Goal: Transaction & Acquisition: Subscribe to service/newsletter

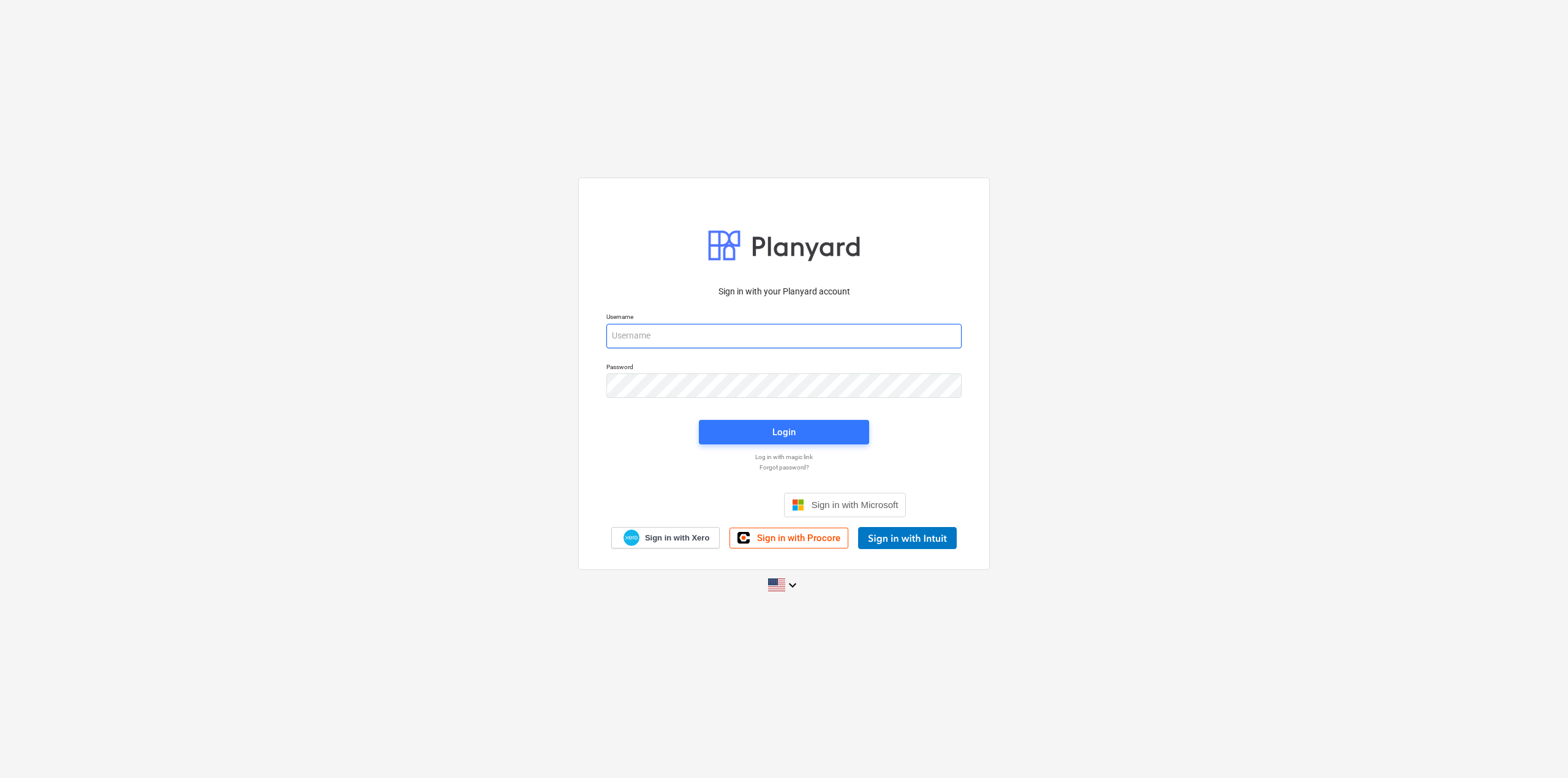
click at [642, 336] on input "email" at bounding box center [784, 336] width 355 height 25
paste input "Sage Intacct"
type input "[EMAIL_ADDRESS][DOMAIN_NAME]"
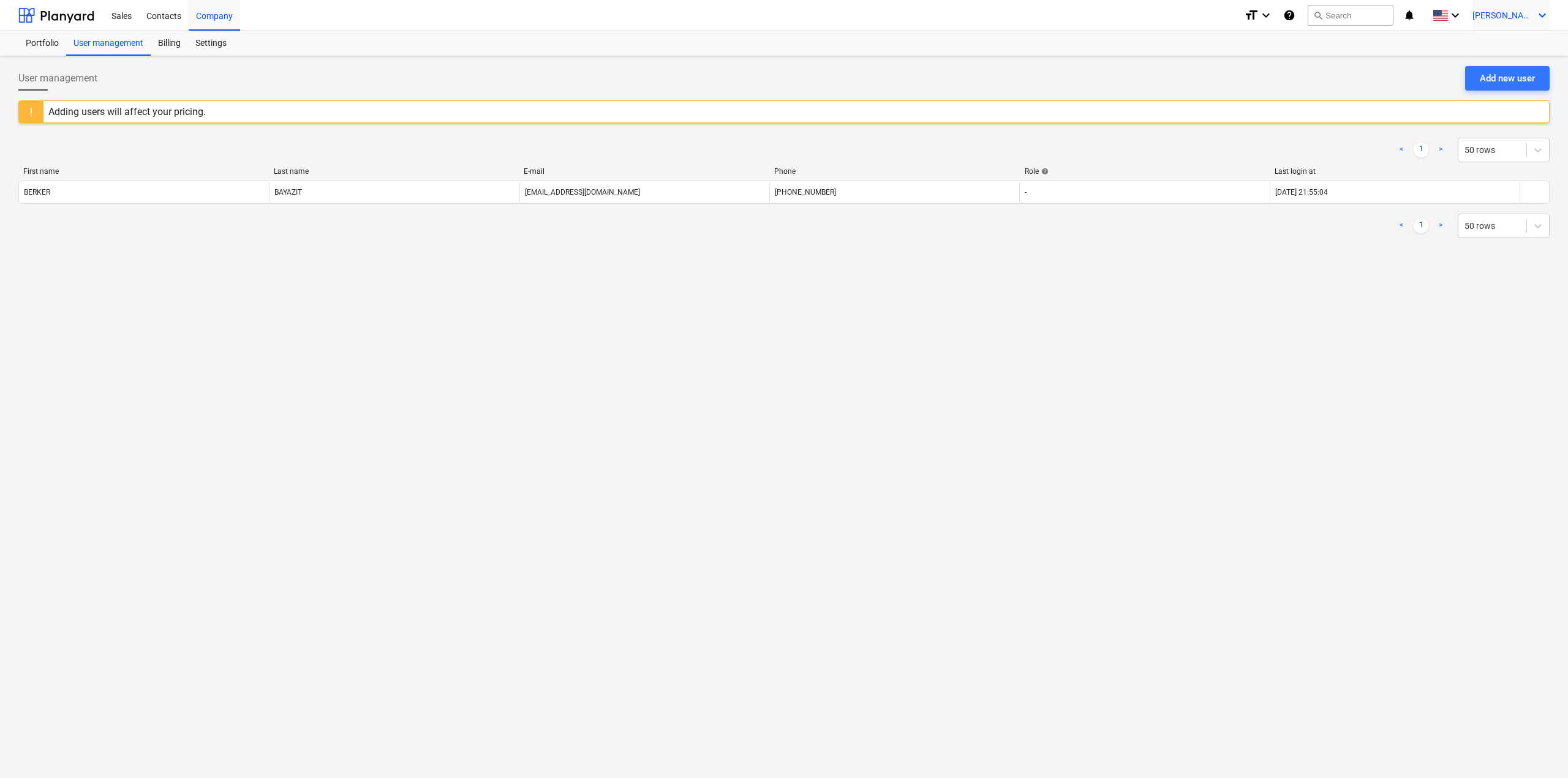
click at [1493, 20] on span "[PERSON_NAME]" at bounding box center [1503, 15] width 61 height 10
click at [173, 25] on div at bounding box center [784, 389] width 1568 height 778
click at [52, 8] on div at bounding box center [56, 15] width 76 height 30
click at [1505, 13] on span "[PERSON_NAME]" at bounding box center [1503, 15] width 61 height 10
click at [204, 49] on div at bounding box center [784, 389] width 1568 height 778
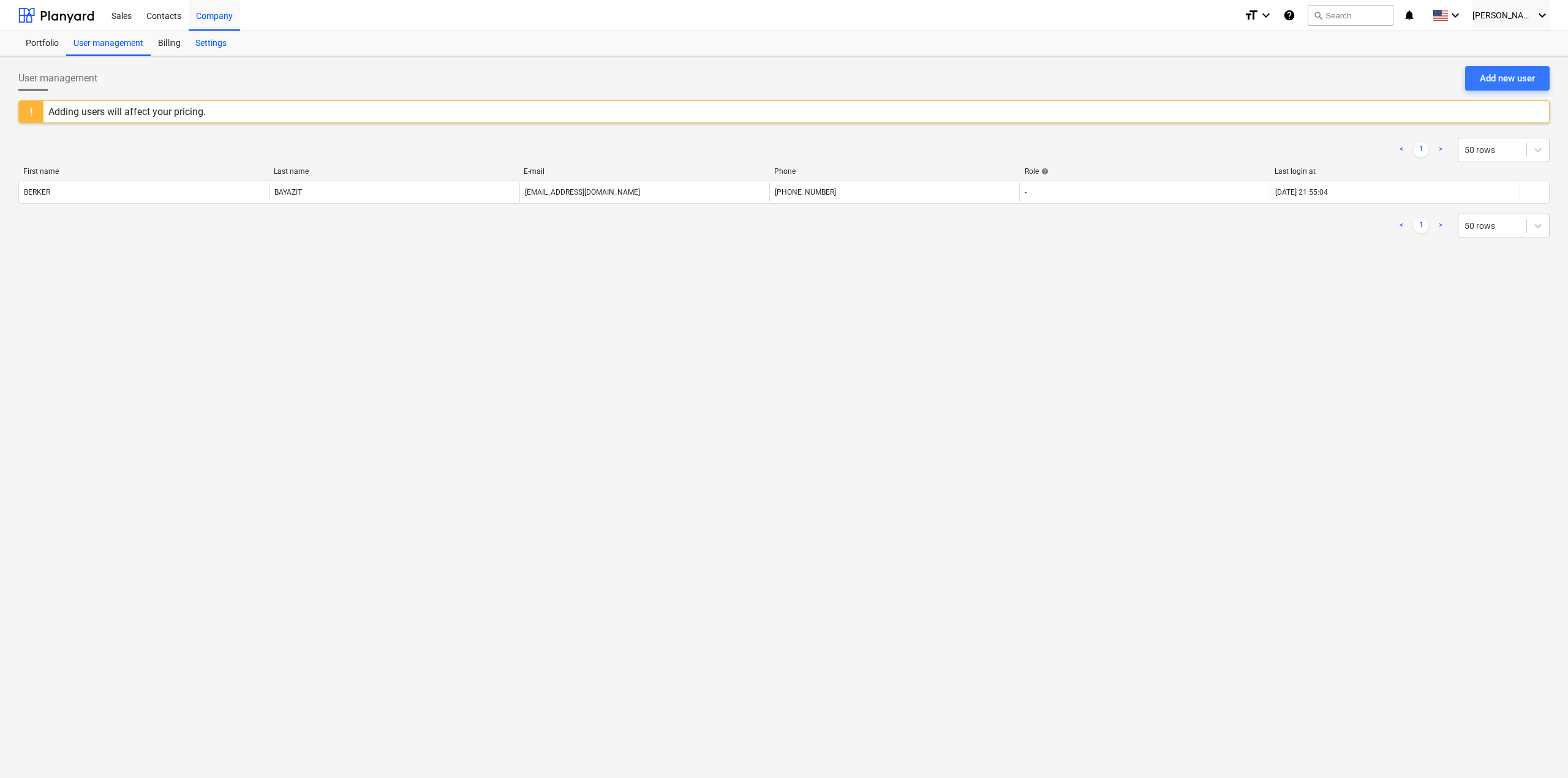
click at [210, 43] on div "Settings" at bounding box center [211, 43] width 46 height 25
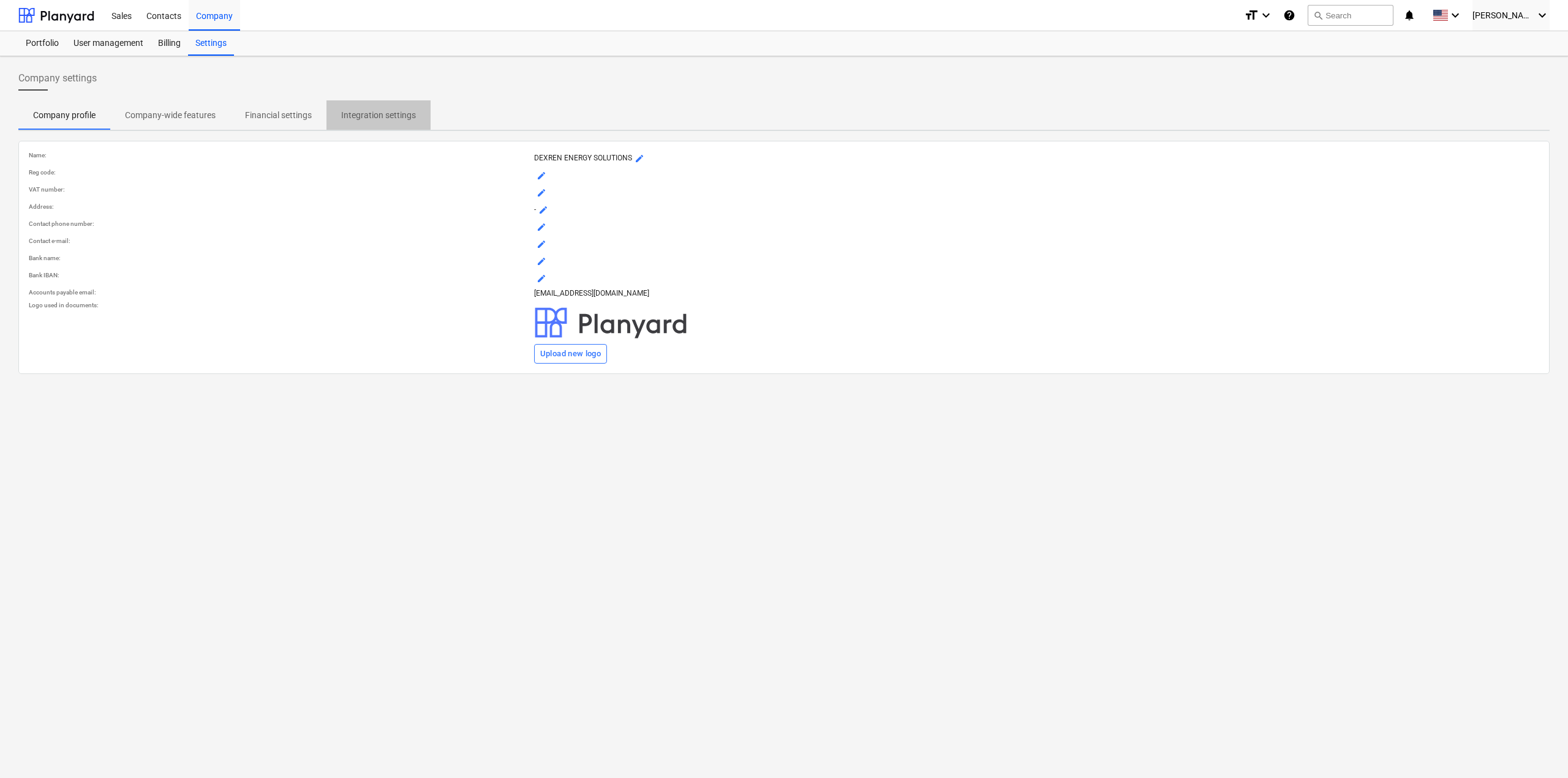
click at [336, 114] on span "Integration settings" at bounding box center [379, 115] width 104 height 20
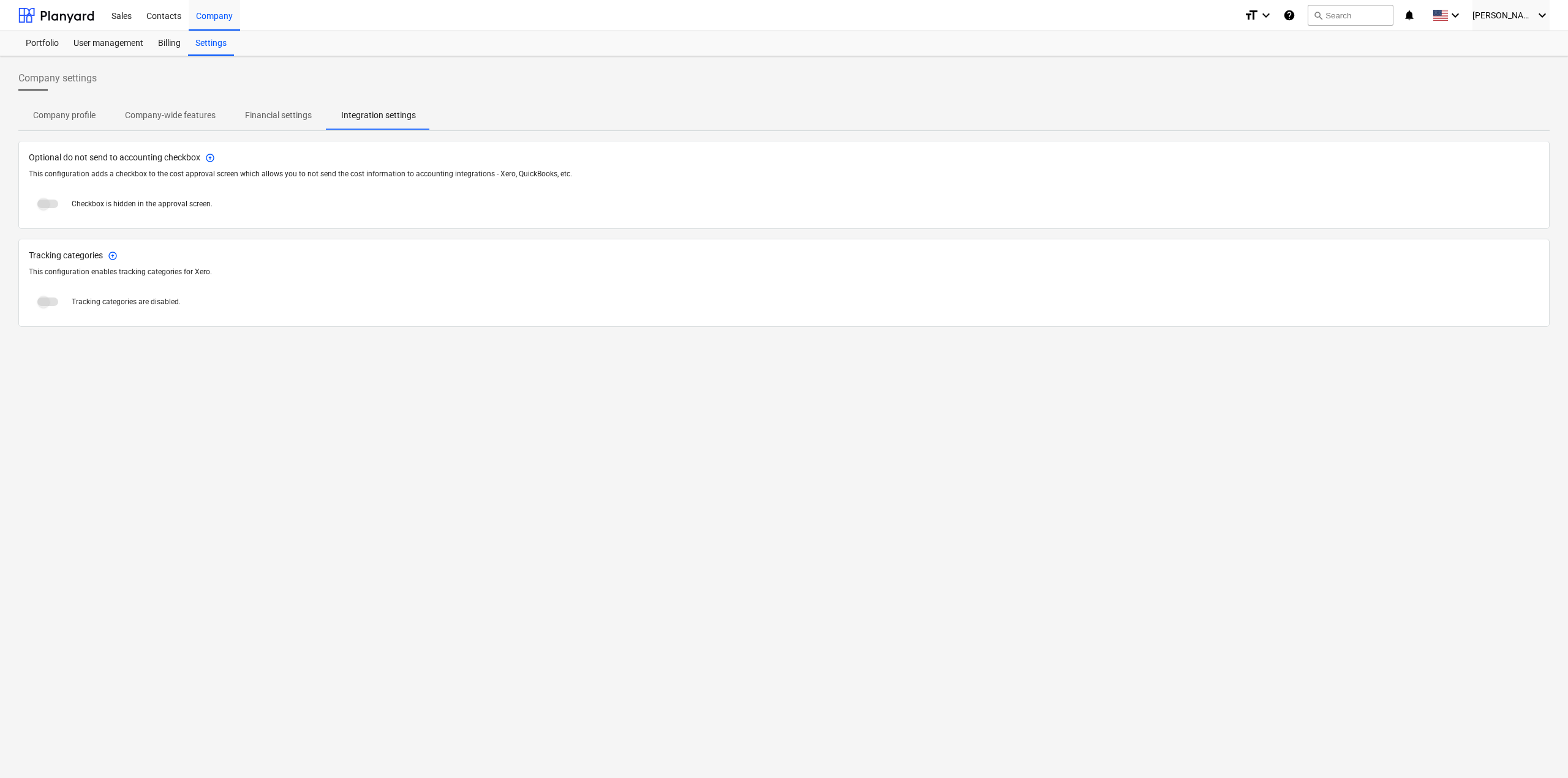
click at [290, 115] on p "Financial settings" at bounding box center [278, 115] width 67 height 13
click at [29, 203] on span at bounding box center [48, 204] width 38 height 30
click at [42, 205] on span at bounding box center [48, 204] width 21 height 8
click at [46, 205] on span at bounding box center [48, 204] width 21 height 8
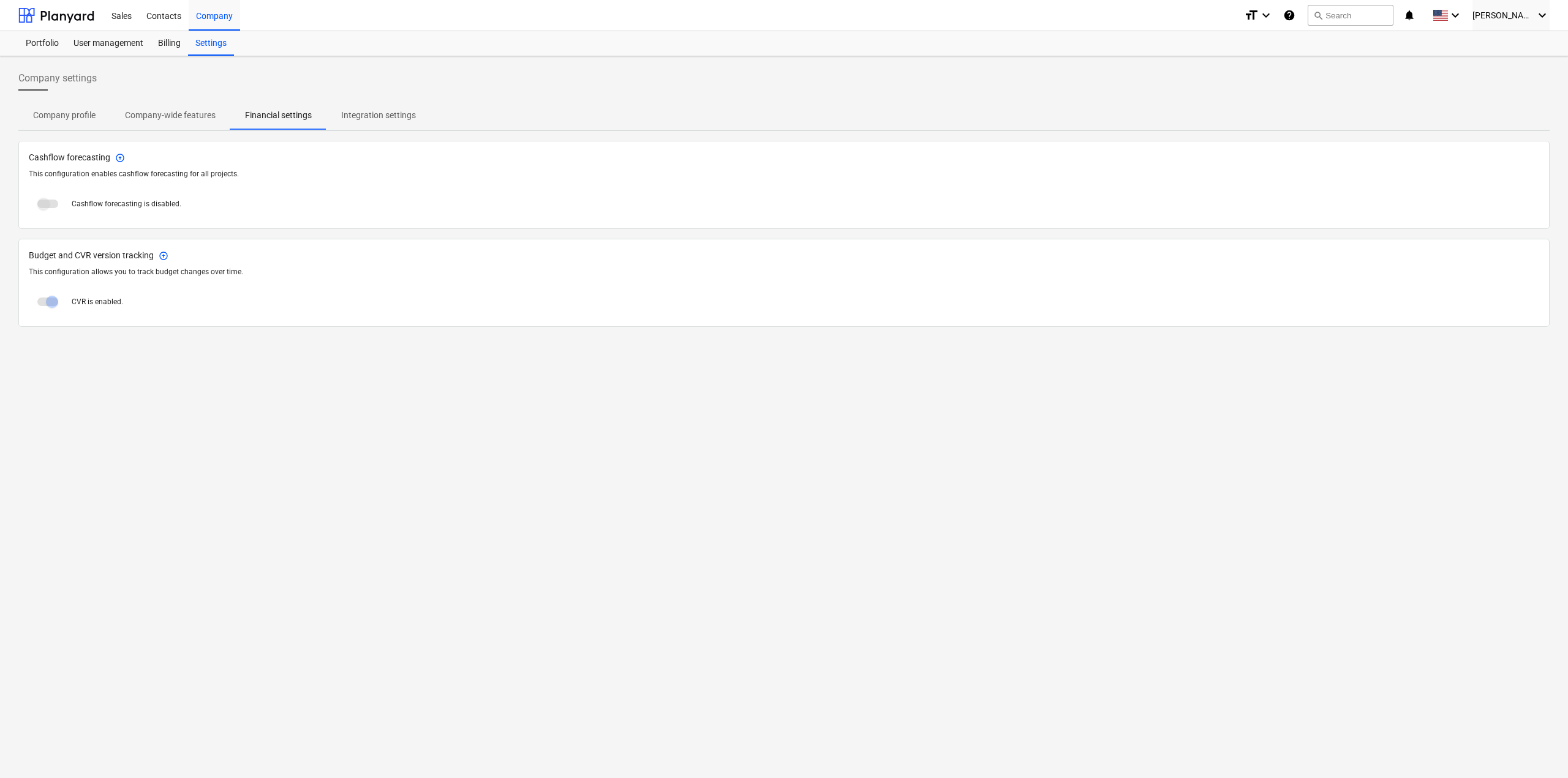
drag, startPoint x: 46, startPoint y: 205, endPoint x: 60, endPoint y: 206, distance: 14.0
click at [60, 206] on span at bounding box center [48, 204] width 38 height 30
click at [51, 195] on span at bounding box center [48, 204] width 38 height 30
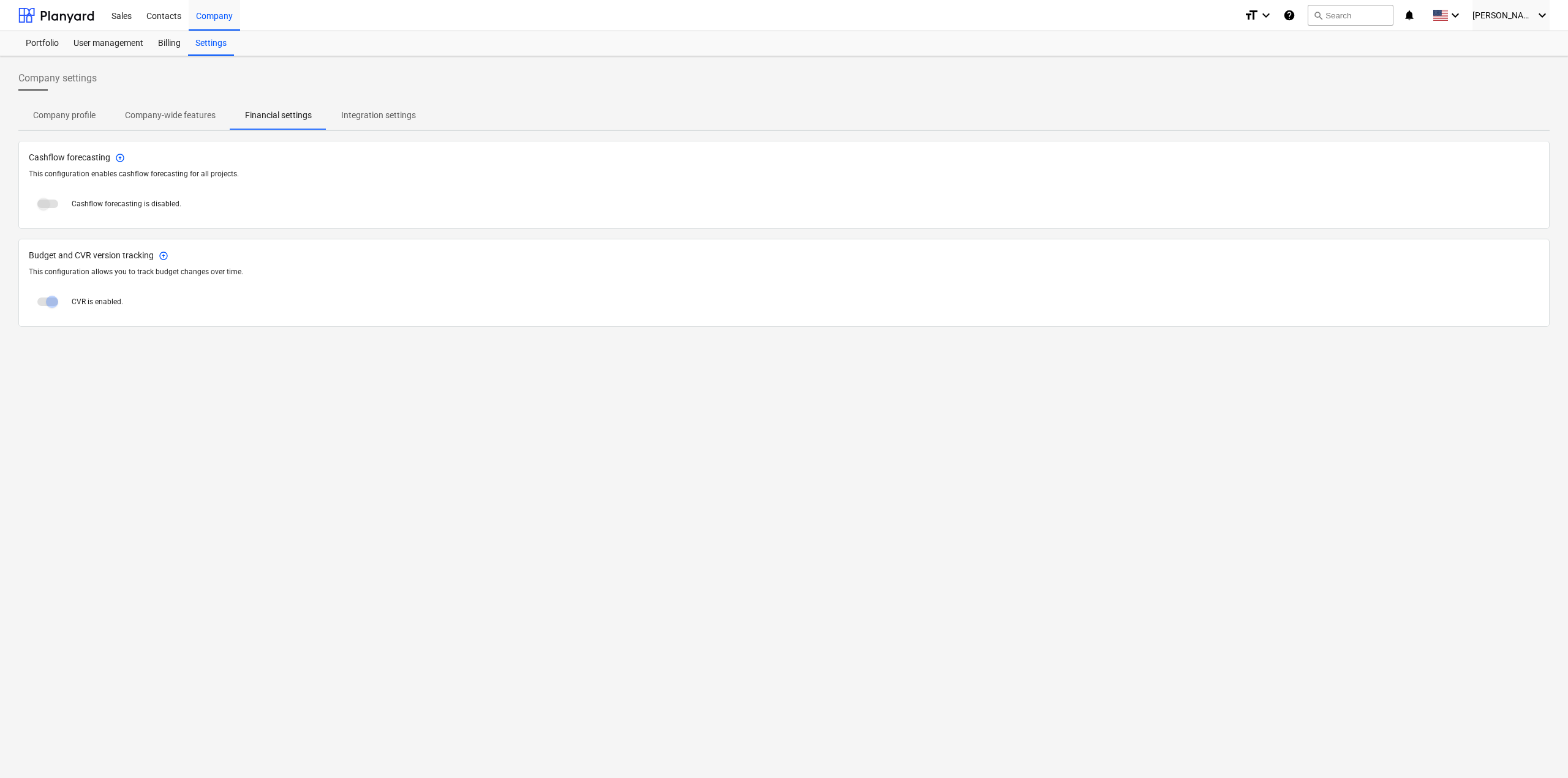
click at [51, 195] on span at bounding box center [48, 204] width 38 height 30
click at [87, 125] on button "Company profile" at bounding box center [64, 115] width 92 height 30
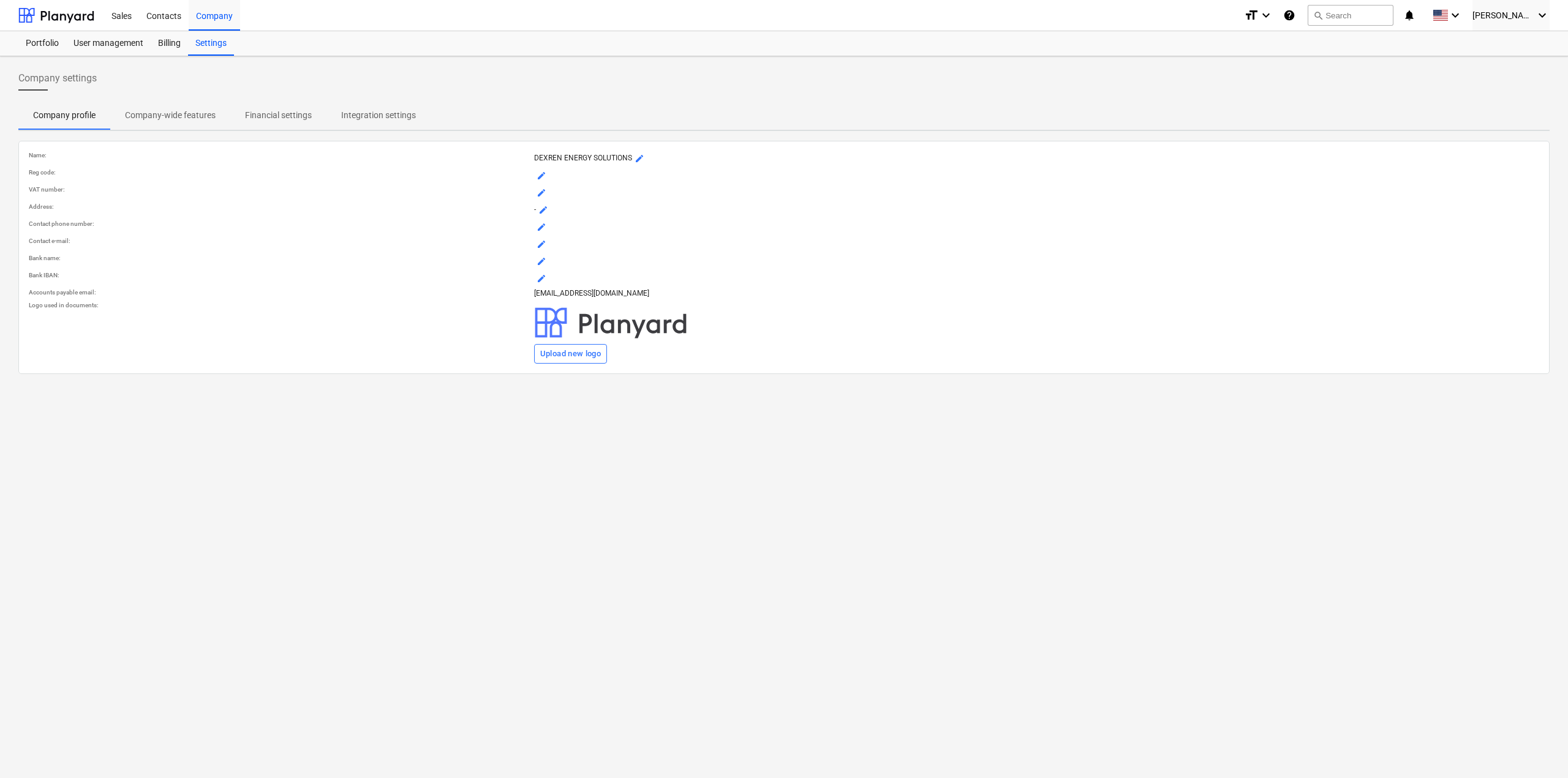
click at [184, 117] on p "Company-wide features" at bounding box center [170, 115] width 91 height 13
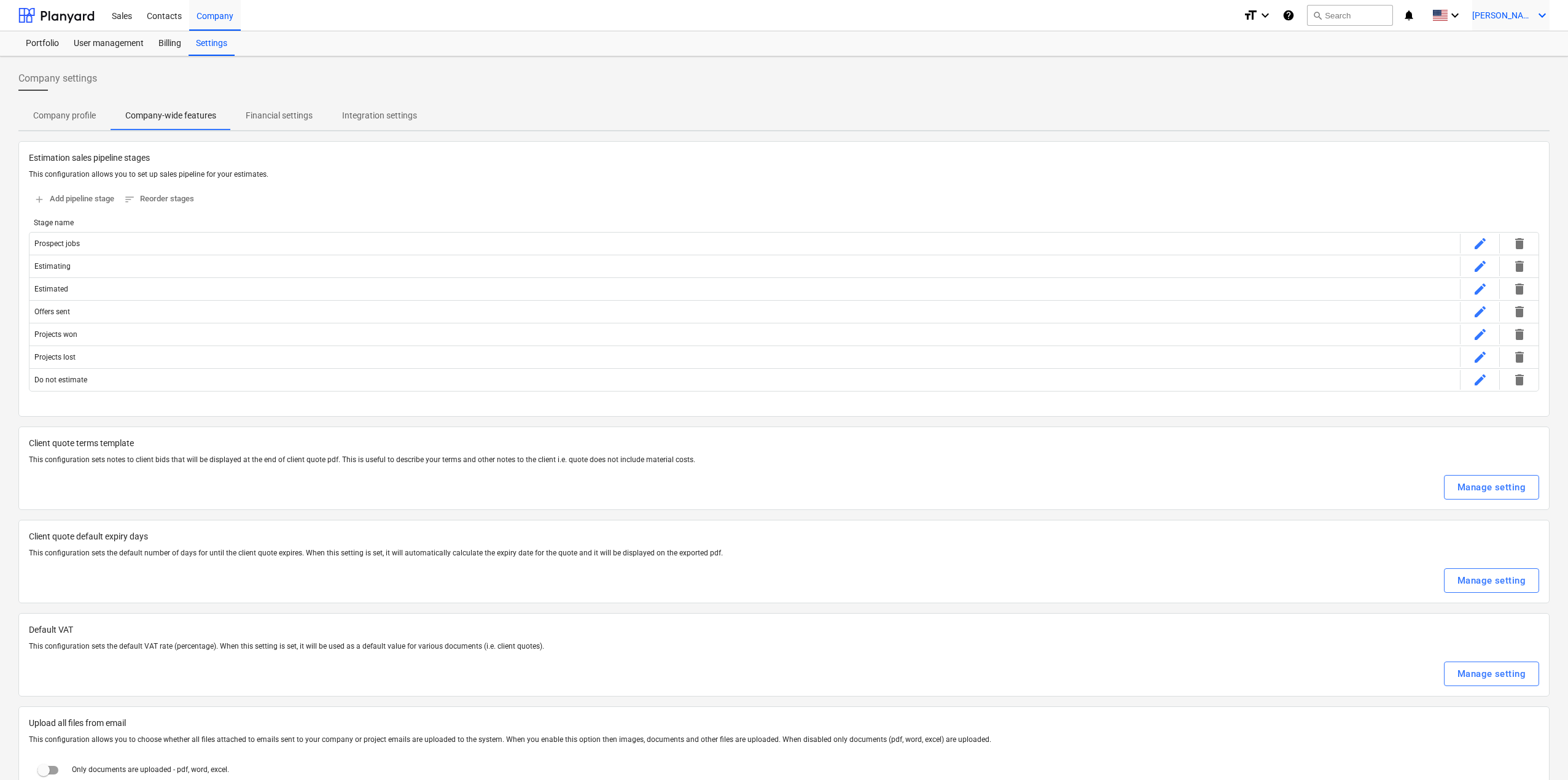
click at [1508, 11] on span "[PERSON_NAME]" at bounding box center [1503, 16] width 61 height 10
click at [1495, 48] on div "Settings" at bounding box center [1513, 48] width 73 height 20
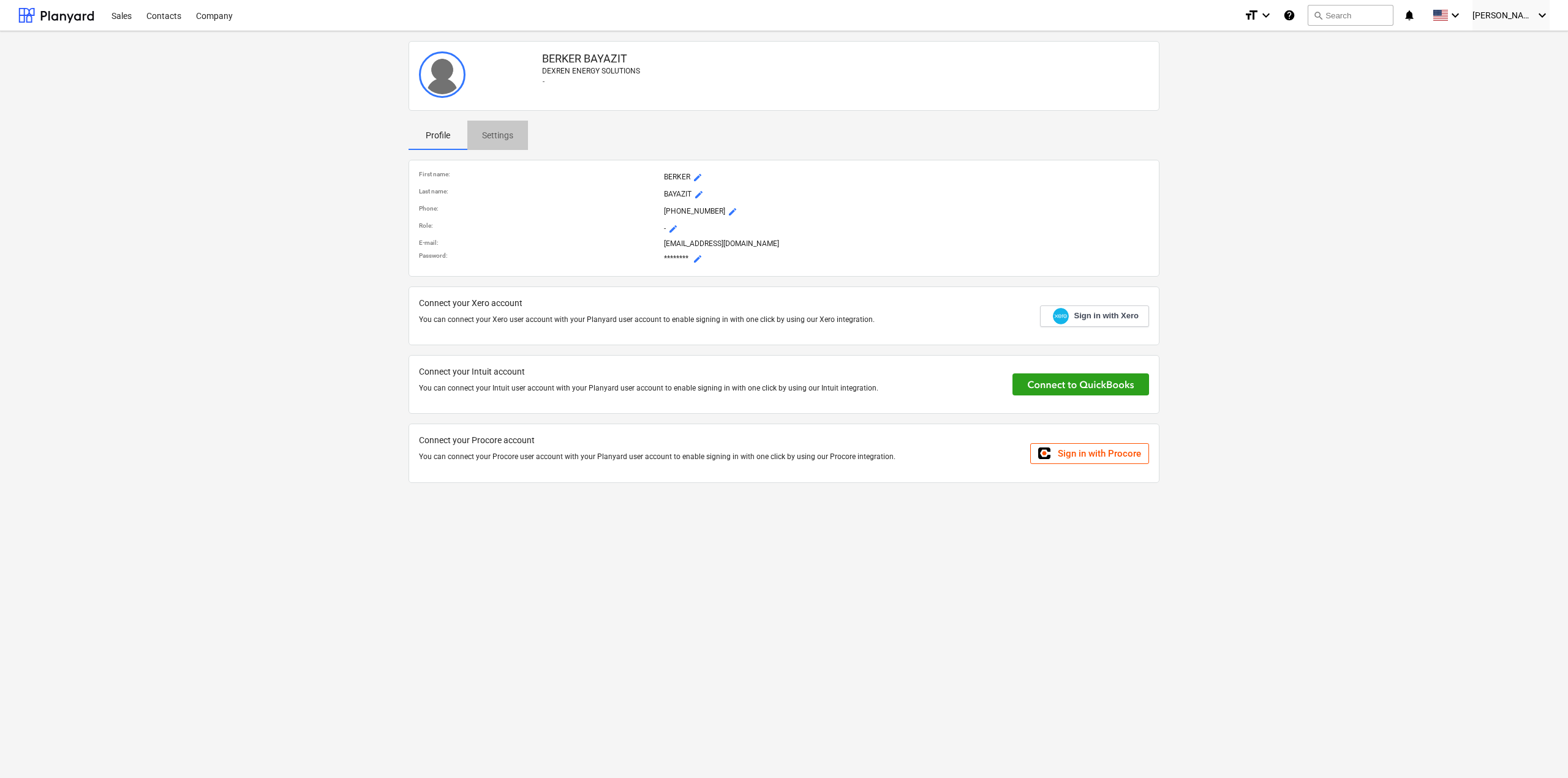
click at [477, 135] on span "Settings" at bounding box center [498, 135] width 61 height 20
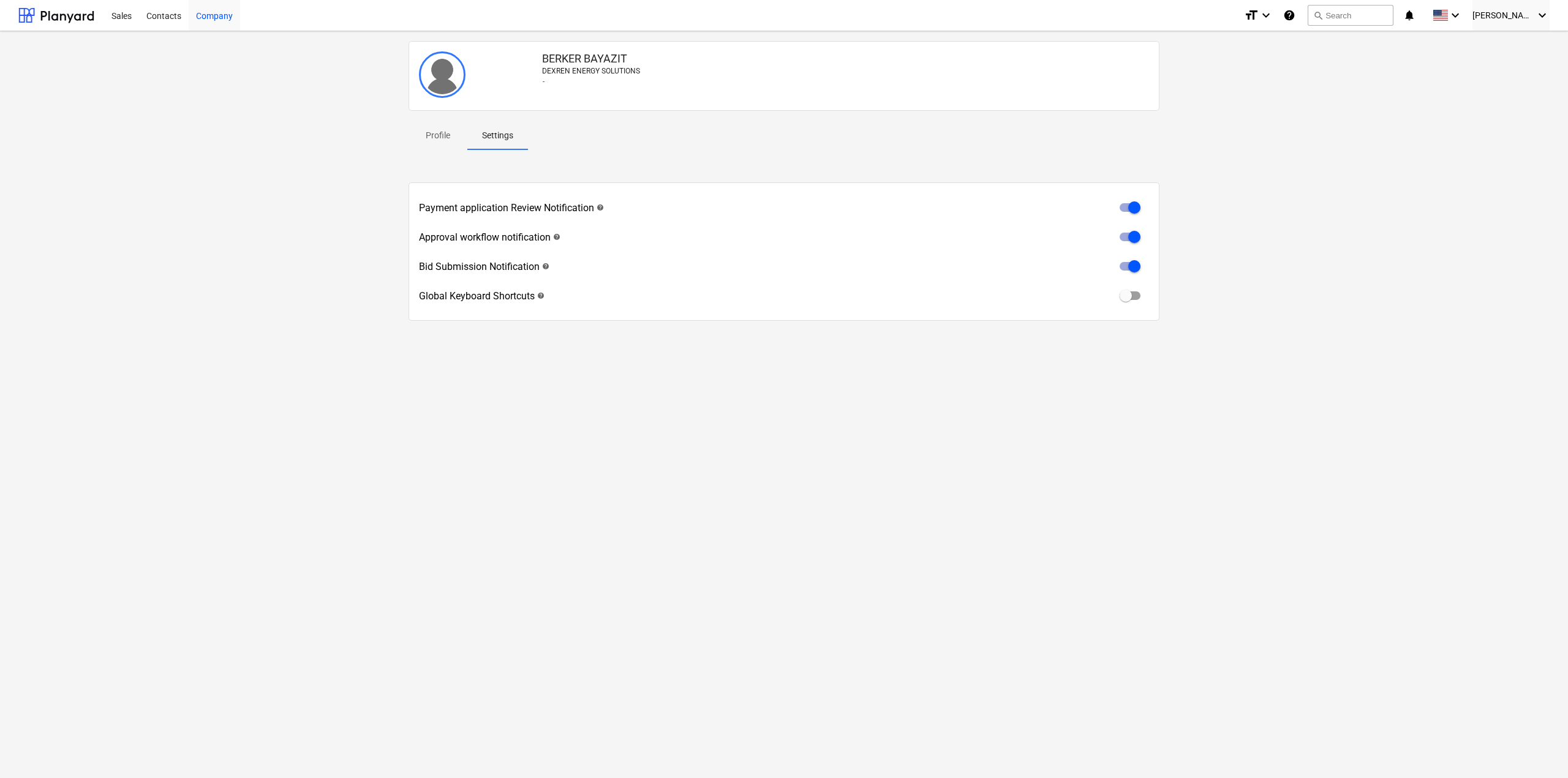
click at [237, 25] on div "Company" at bounding box center [214, 15] width 51 height 31
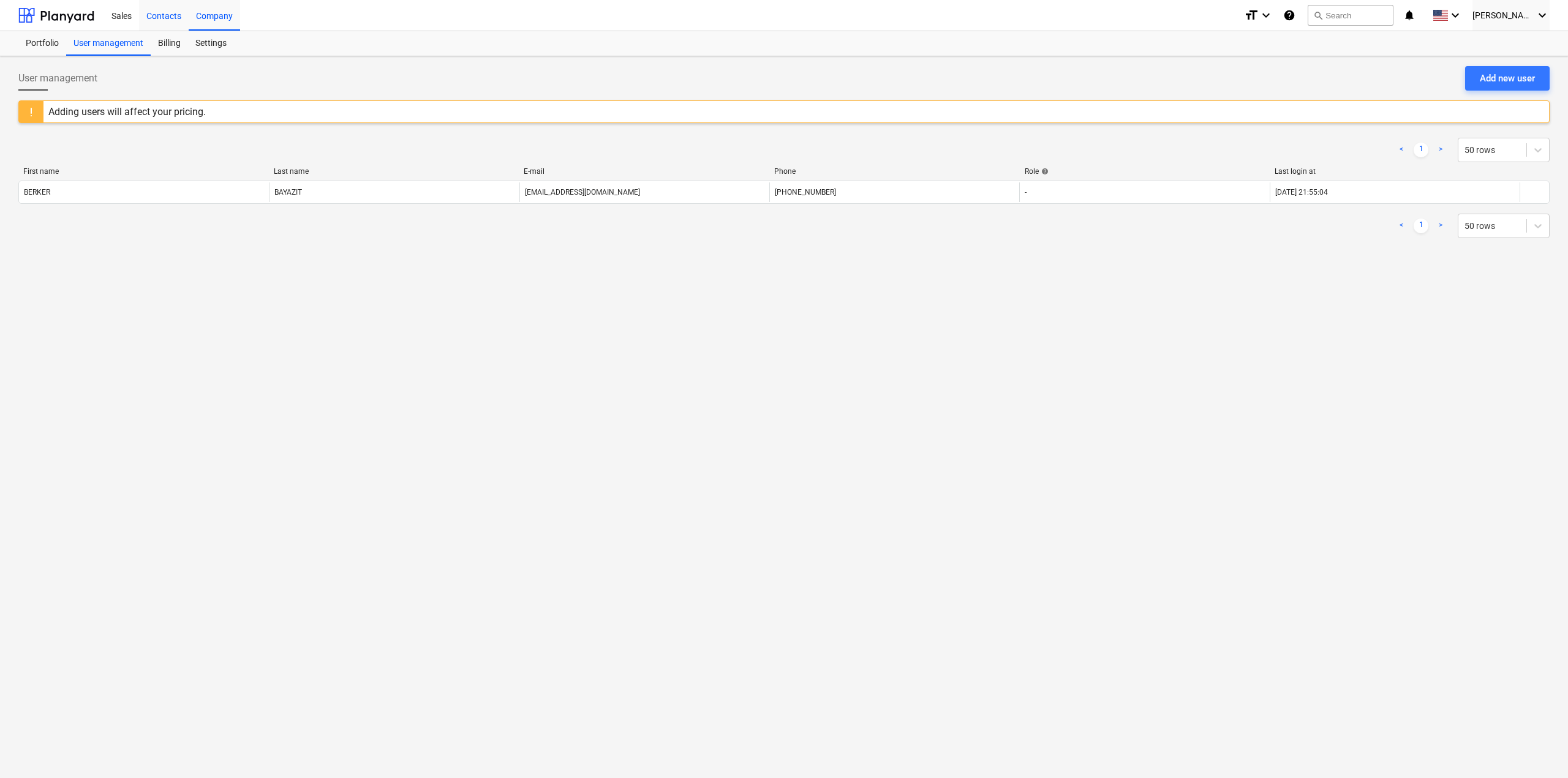
click at [173, 15] on div "Contacts" at bounding box center [163, 15] width 49 height 31
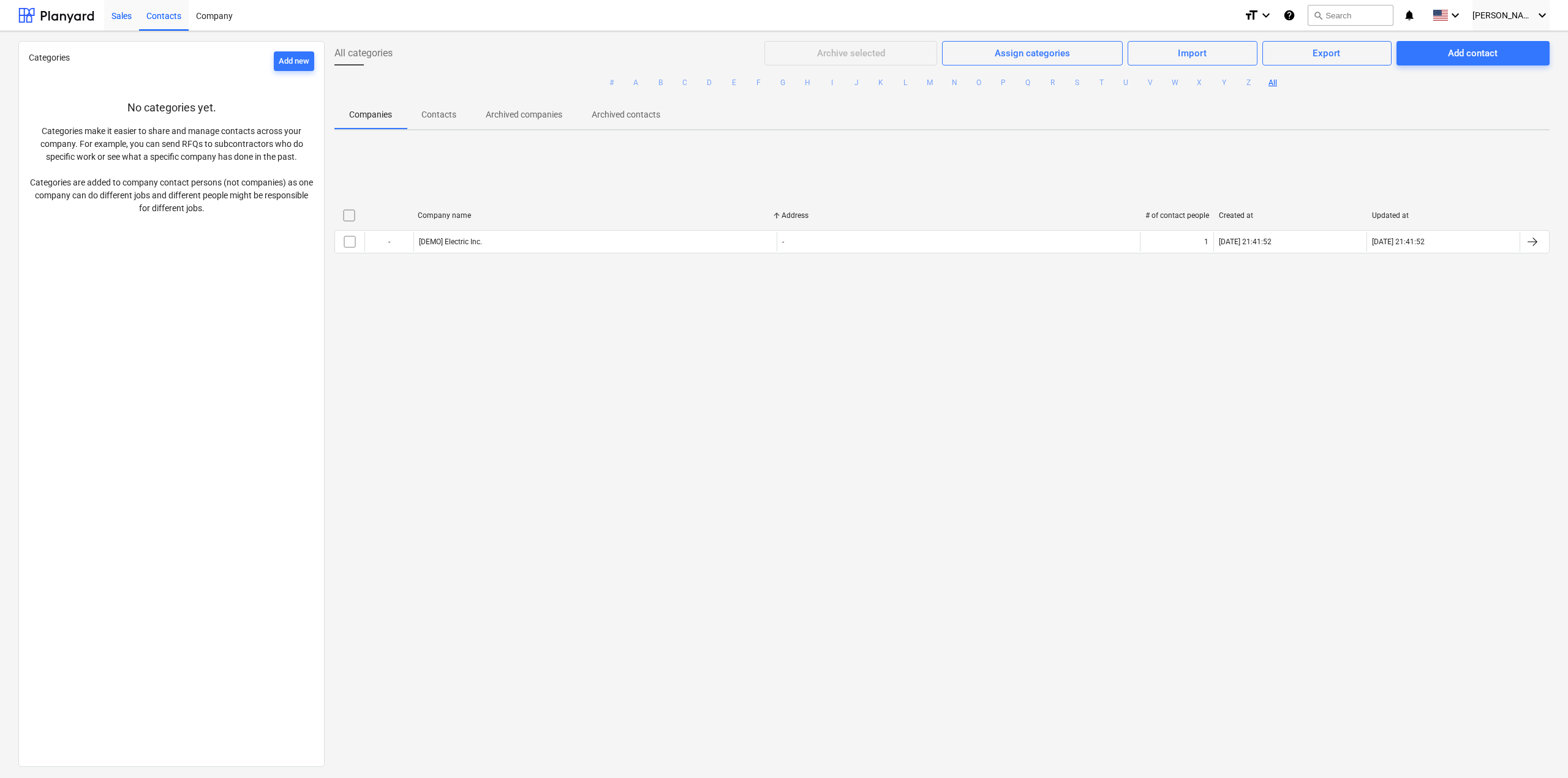
click at [117, 12] on div "Sales" at bounding box center [122, 15] width 35 height 31
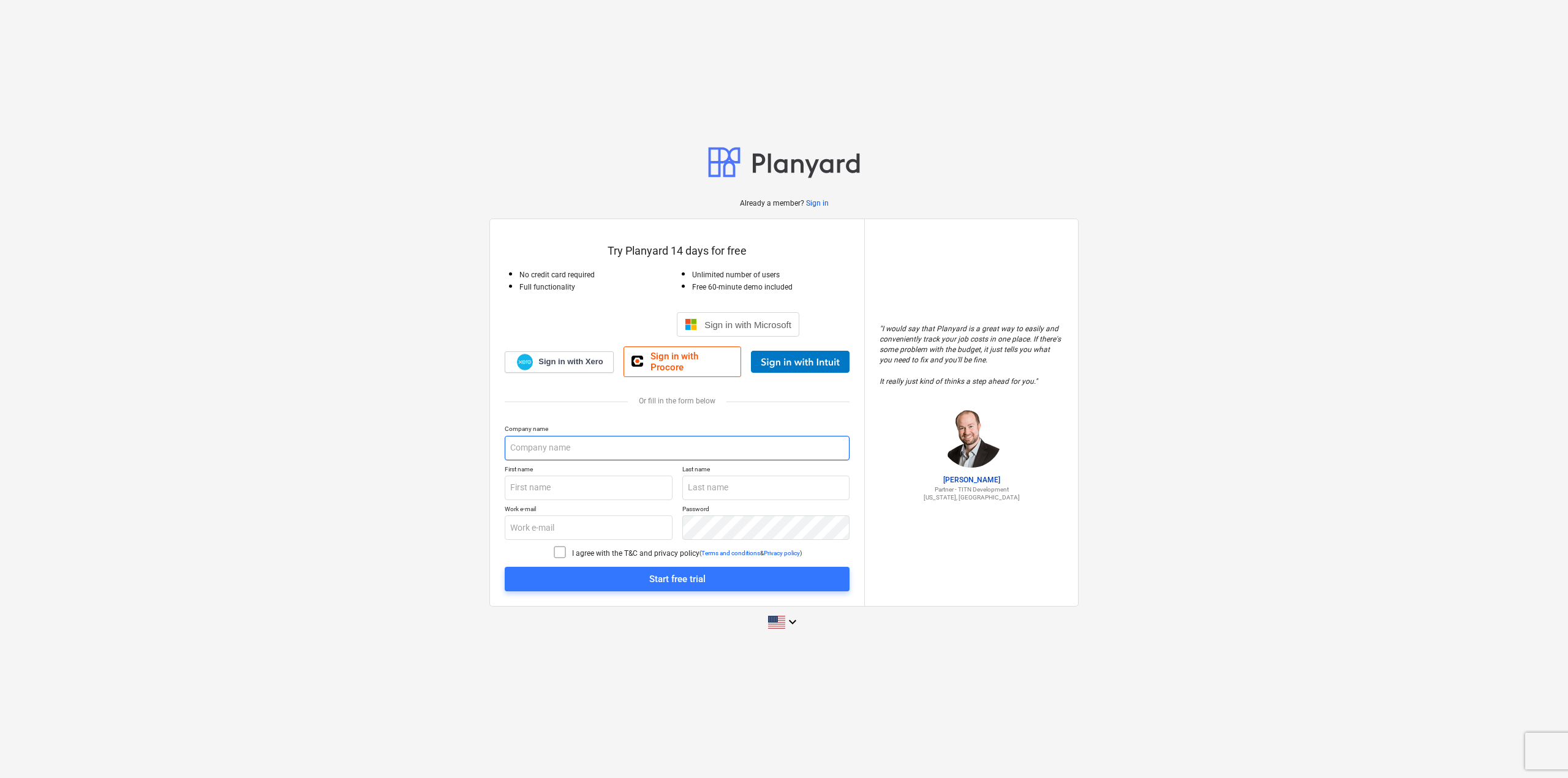
click at [658, 448] on input "text" at bounding box center [678, 448] width 345 height 25
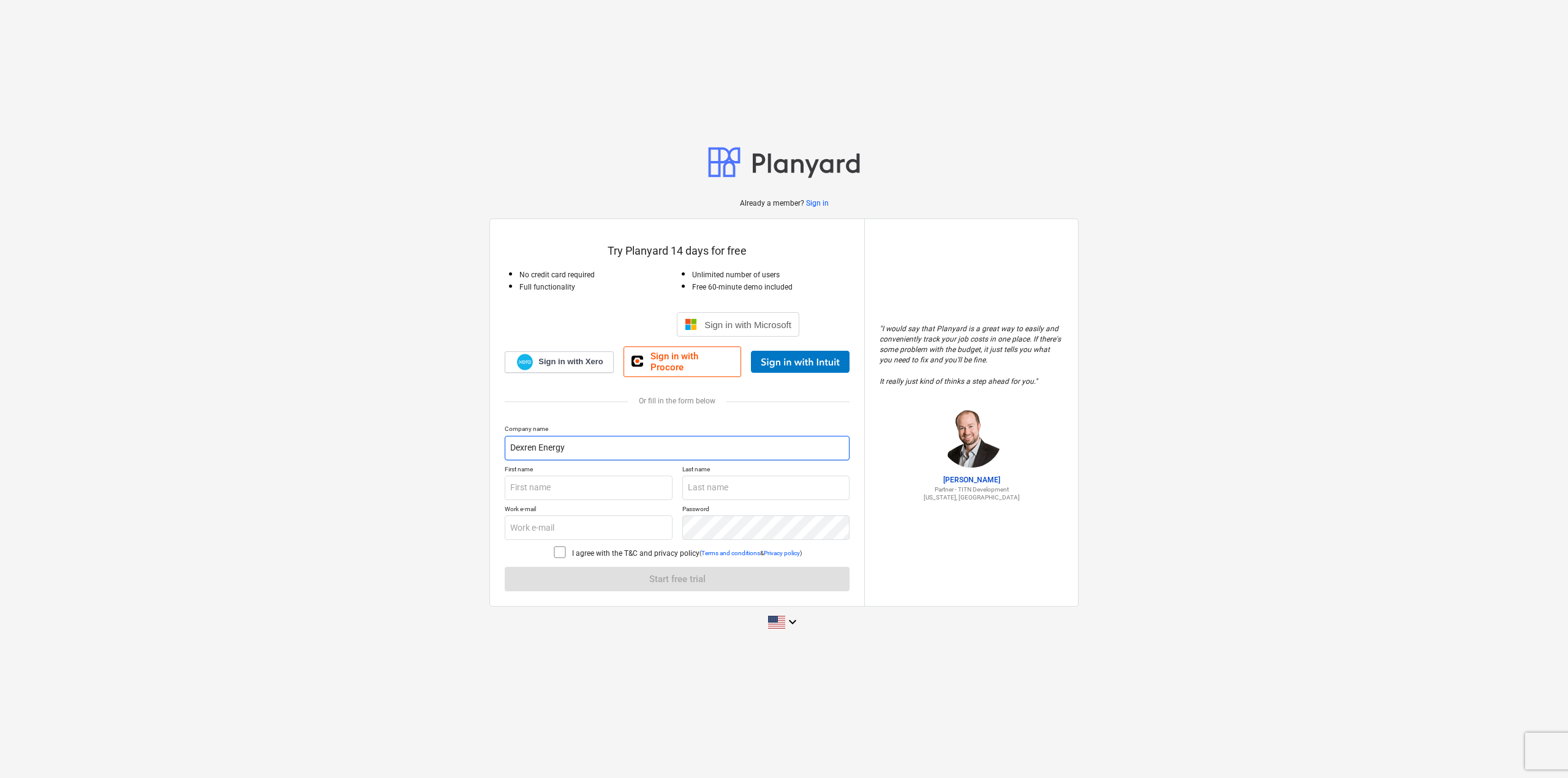
type input "Dexren Energy"
type input "Berker"
type input "Bay"
type input "berker@dexren.com"
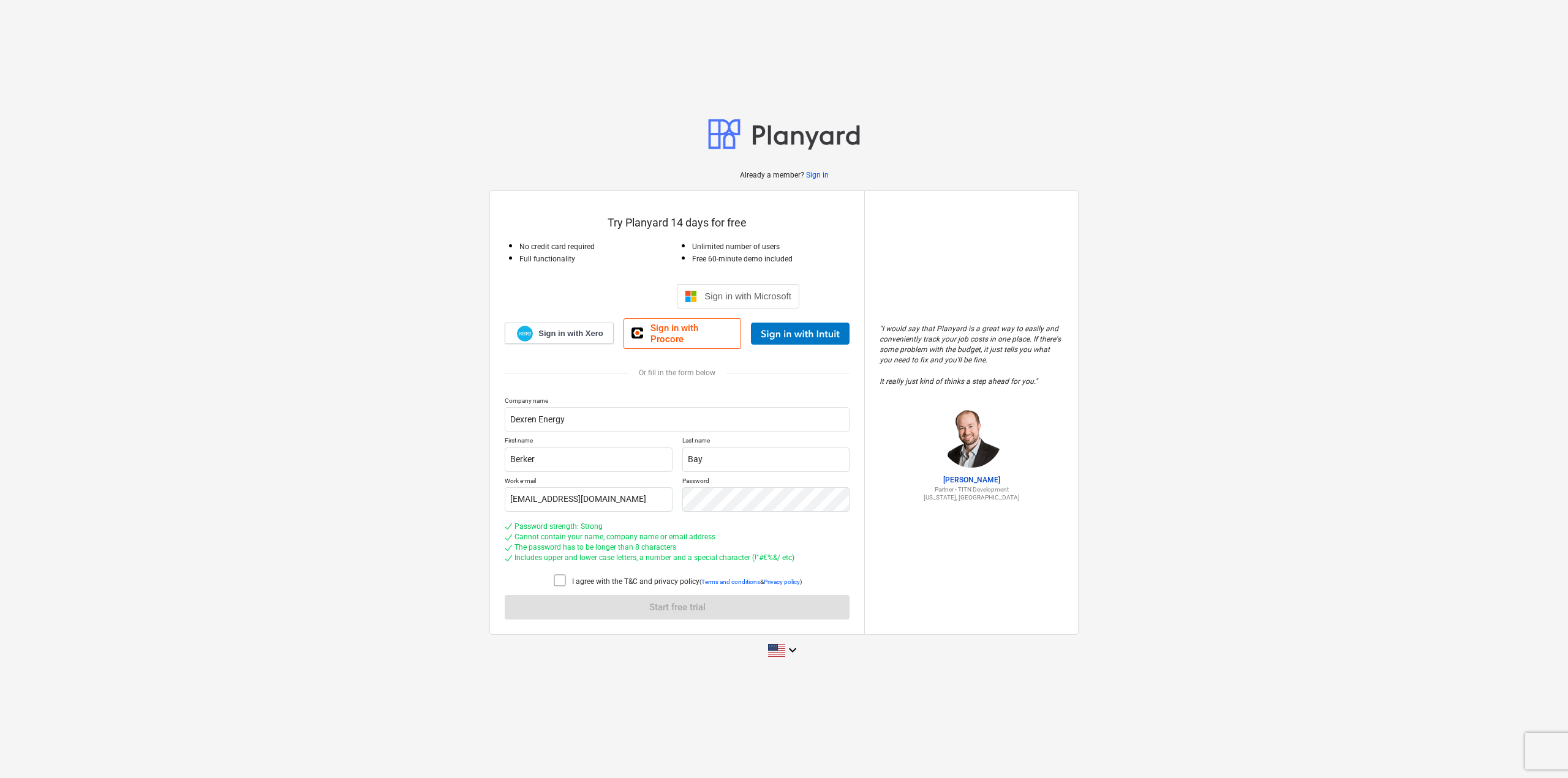
click at [549, 575] on div "I agree with the T&C and privacy policy ( Terms and conditions & Privacy policy…" at bounding box center [678, 582] width 345 height 17
click at [555, 576] on icon at bounding box center [559, 580] width 15 height 15
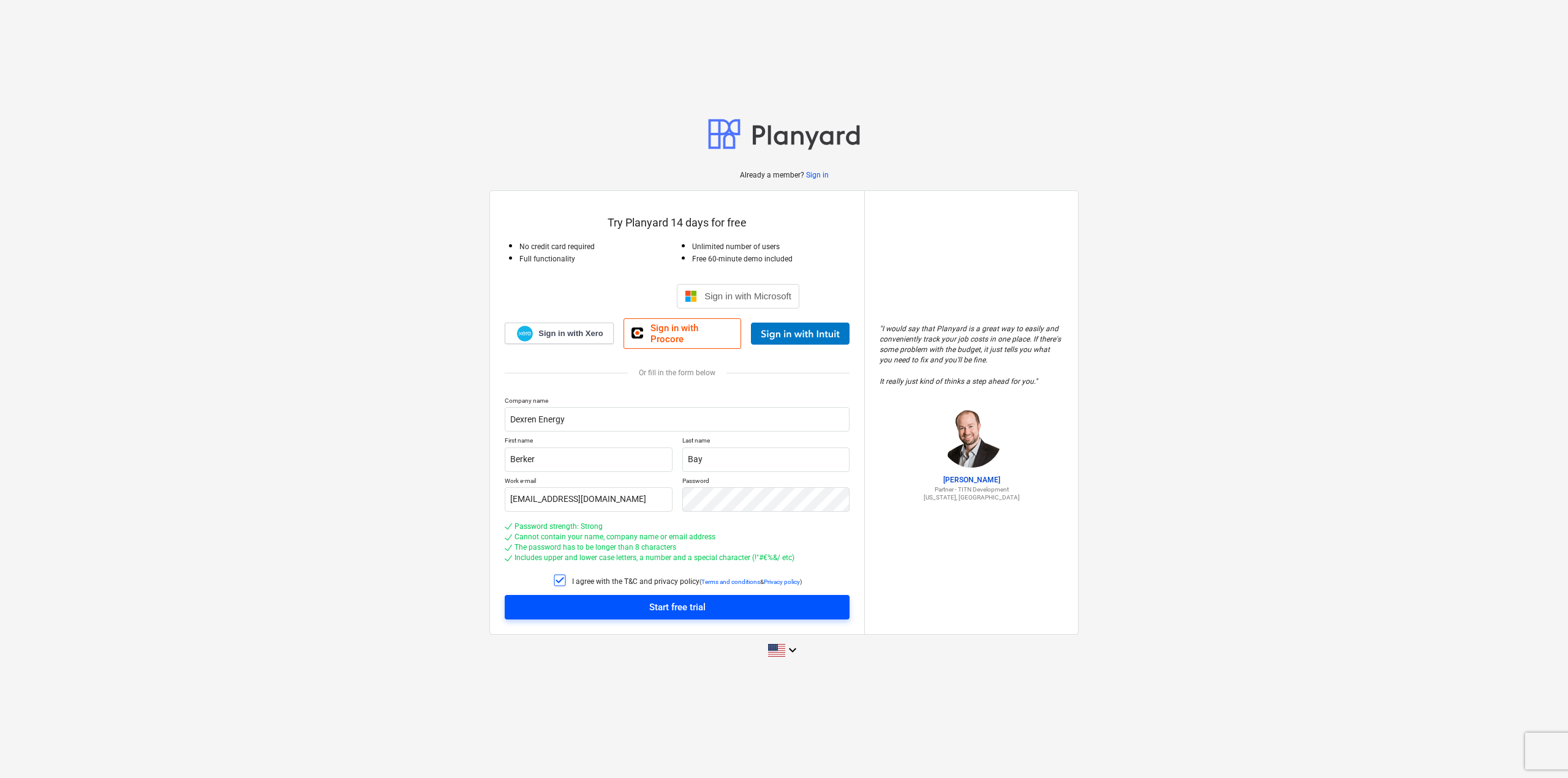
click at [579, 606] on span "Start free trial" at bounding box center [678, 607] width 316 height 16
